Goal: Task Accomplishment & Management: Use online tool/utility

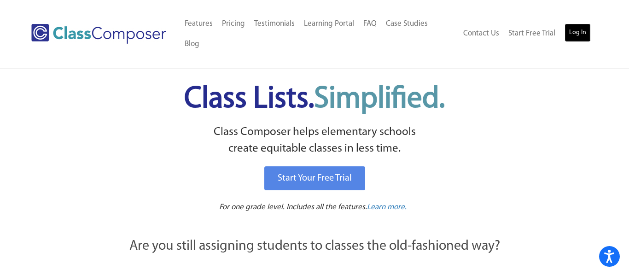
click at [581, 23] on link "Log In" at bounding box center [577, 32] width 26 height 18
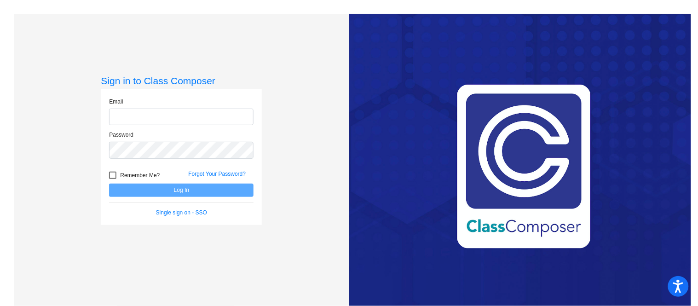
click at [165, 115] on input "email" at bounding box center [181, 117] width 145 height 17
type input "[EMAIL_ADDRESS][DOMAIN_NAME]"
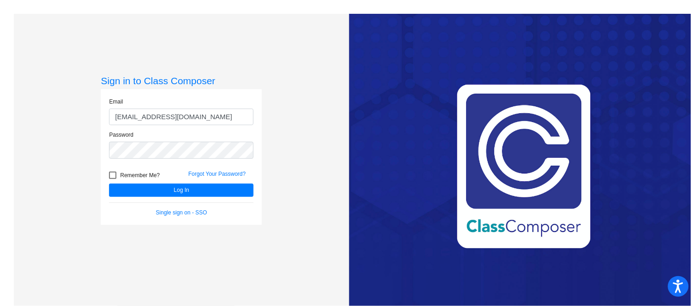
click at [113, 176] on div at bounding box center [112, 175] width 7 height 7
click at [113, 179] on input "Remember Me?" at bounding box center [112, 179] width 0 height 0
checkbox input "true"
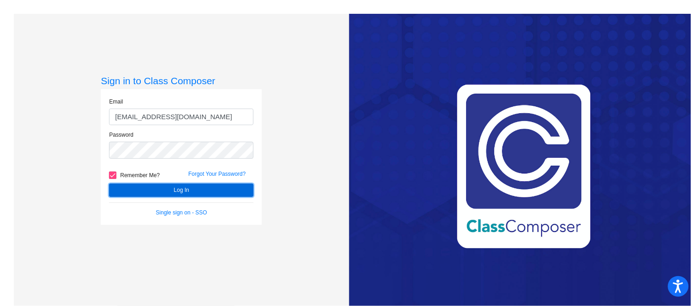
click at [153, 190] on button "Log In" at bounding box center [181, 190] width 145 height 13
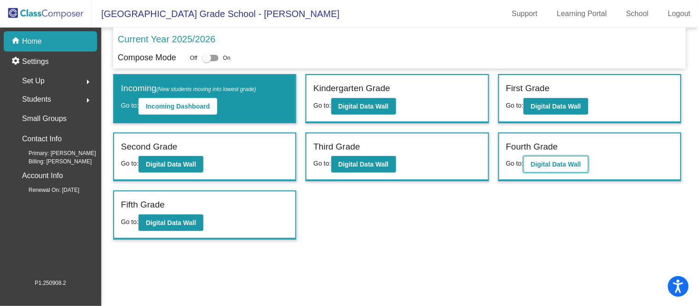
click at [581, 161] on button "Digital Data Wall" at bounding box center [556, 164] width 65 height 17
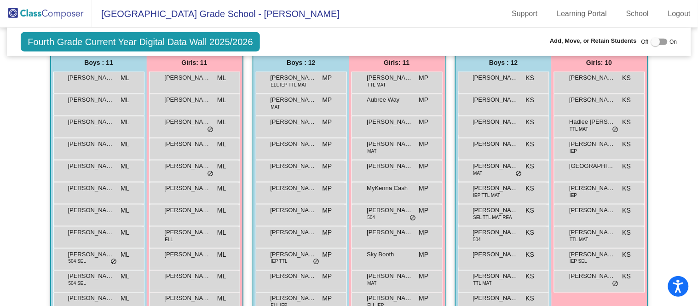
scroll to position [218, 0]
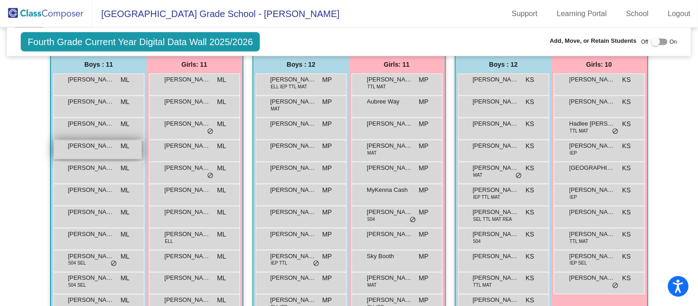
click at [89, 144] on span "Eduardo Cervantes" at bounding box center [91, 145] width 46 height 9
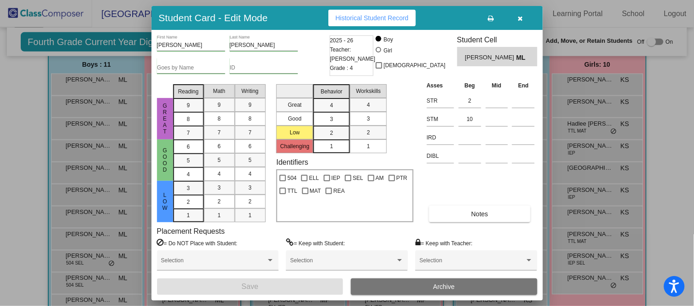
click at [521, 16] on icon "button" at bounding box center [520, 18] width 5 height 6
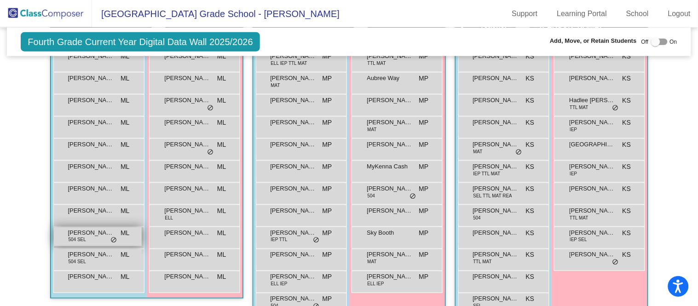
scroll to position [242, 0]
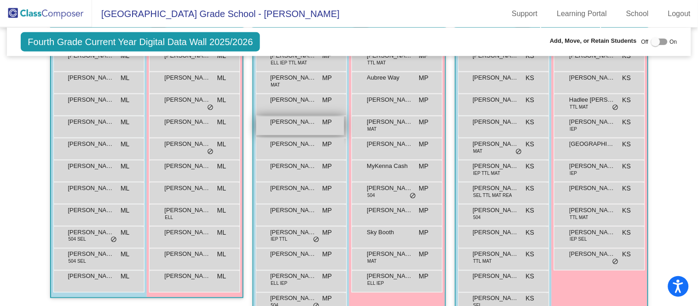
click at [288, 127] on div "Edward Milligan MP lock do_not_disturb_alt" at bounding box center [300, 125] width 88 height 19
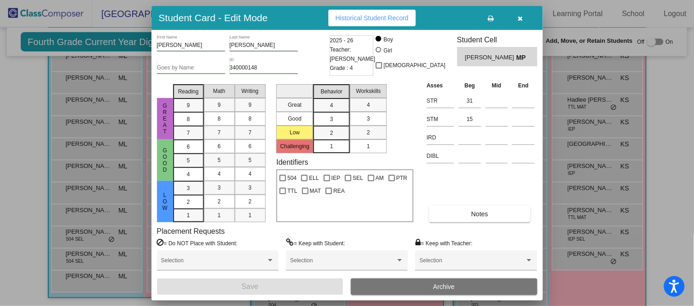
click at [520, 17] on icon "button" at bounding box center [520, 18] width 5 height 6
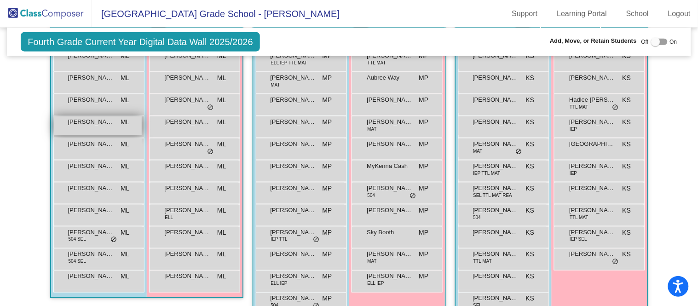
click at [79, 129] on div "Eduardo Cervantes ML lock do_not_disturb_alt" at bounding box center [98, 125] width 88 height 19
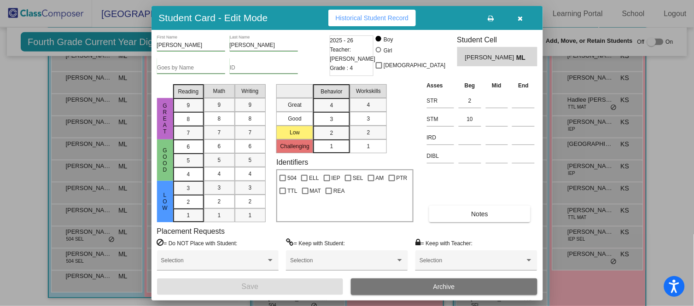
click at [521, 19] on icon "button" at bounding box center [520, 18] width 5 height 6
